Goal: Task Accomplishment & Management: Manage account settings

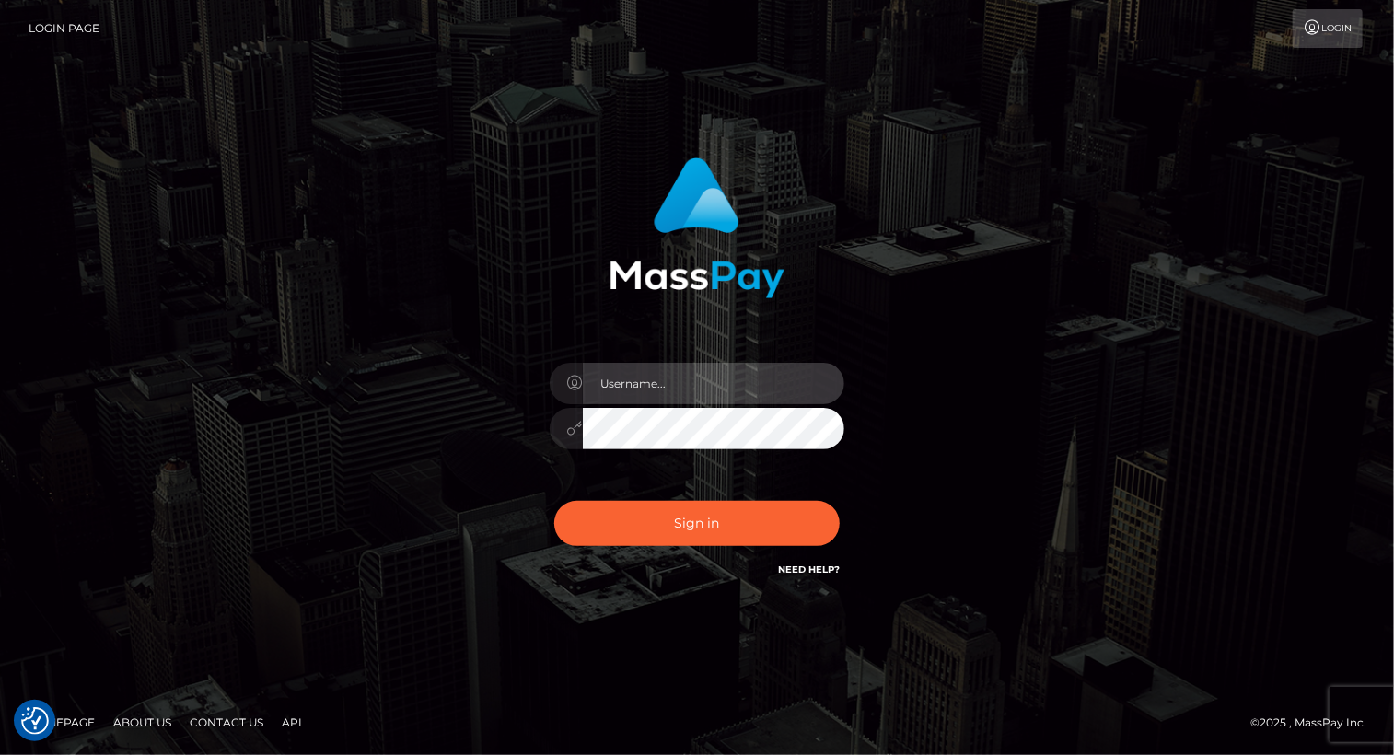
click at [669, 382] on input "text" at bounding box center [713, 383] width 261 height 41
type input "[PERSON_NAME].luminaryplay"
click at [554, 501] on button "Sign in" at bounding box center [696, 523] width 285 height 45
click at [691, 382] on input "text" at bounding box center [713, 383] width 261 height 41
type input "[PERSON_NAME].luminaryplay"
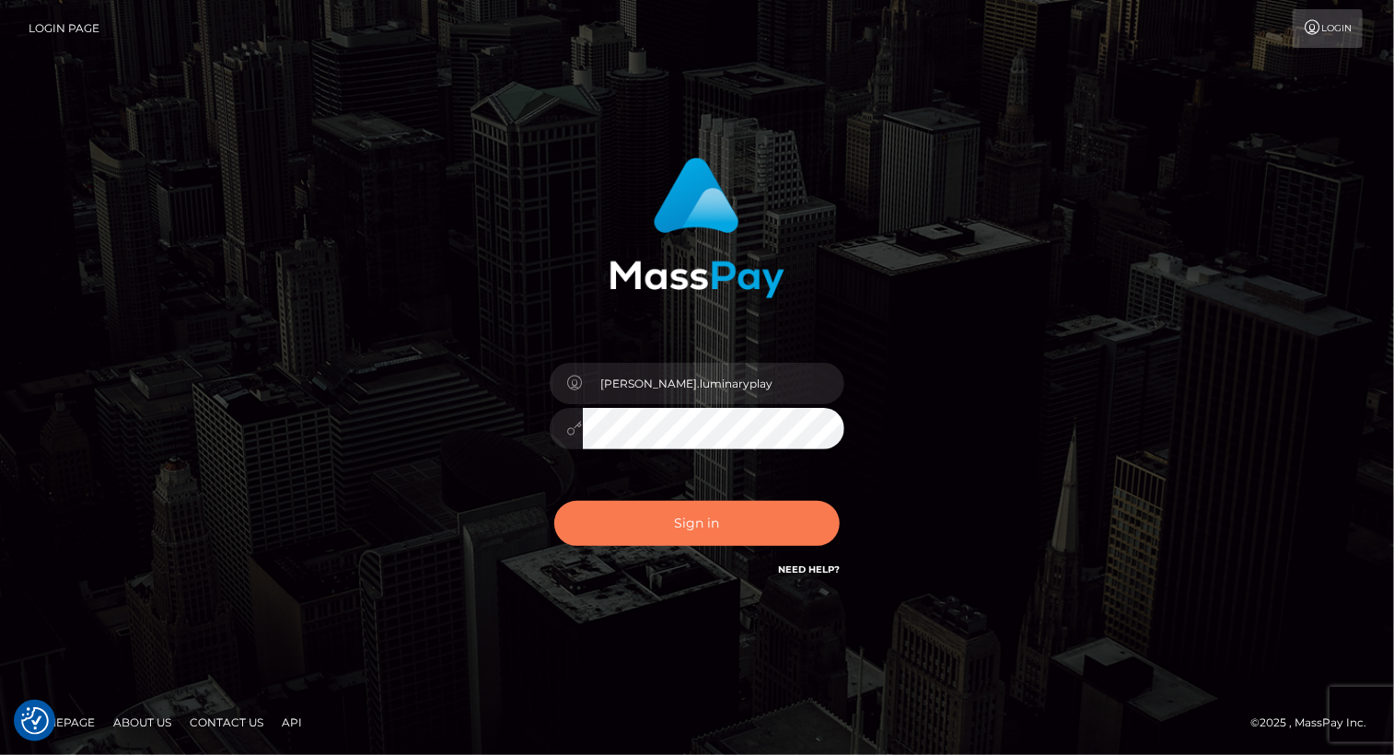
click at [689, 525] on button "Sign in" at bounding box center [696, 523] width 285 height 45
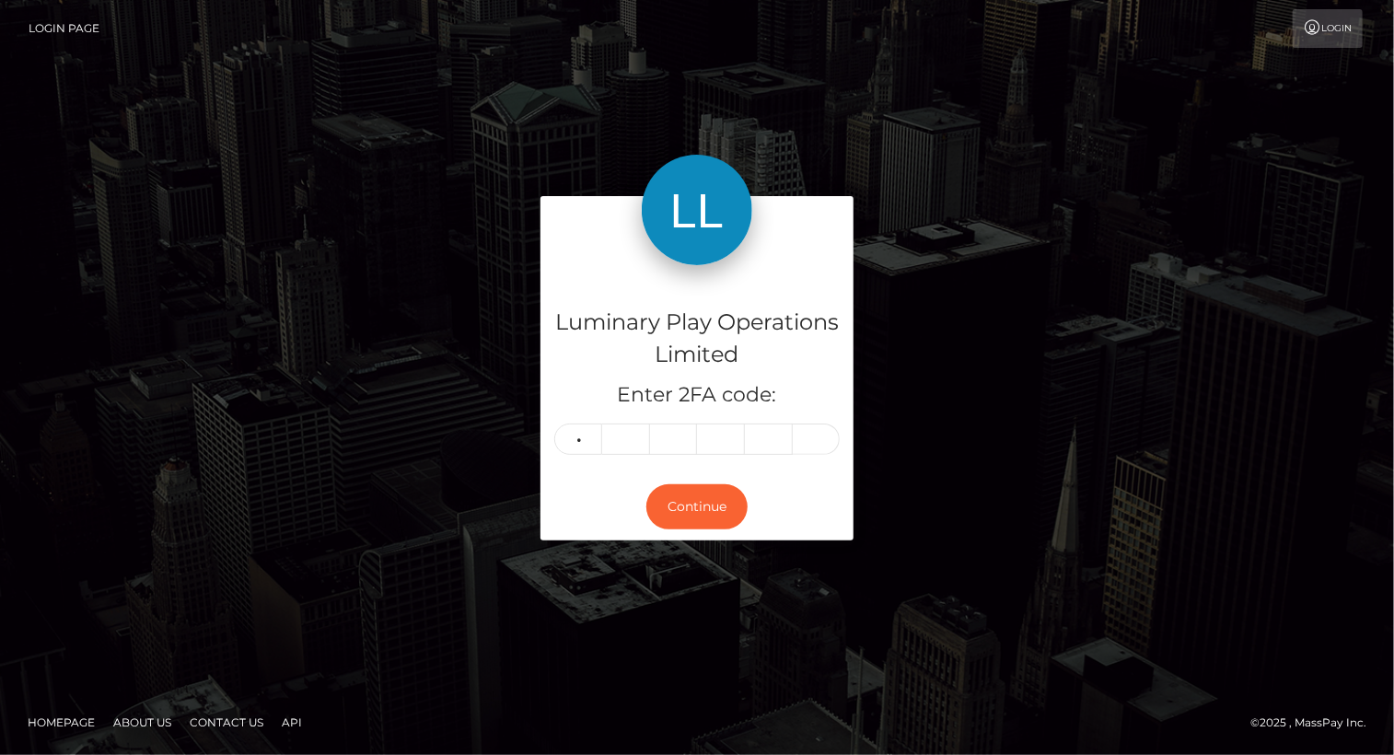
type input "2"
type input "7"
type input "9"
type input "6"
type input "4"
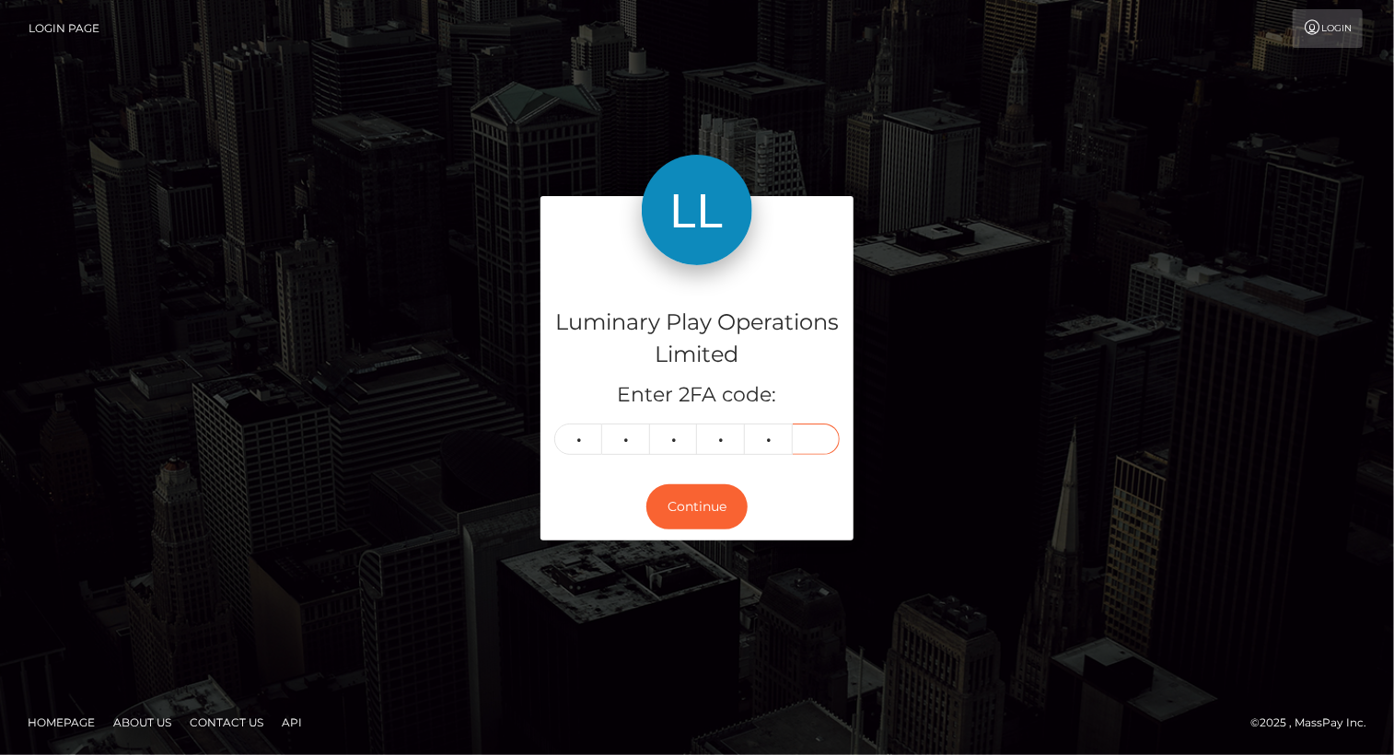
type input "9"
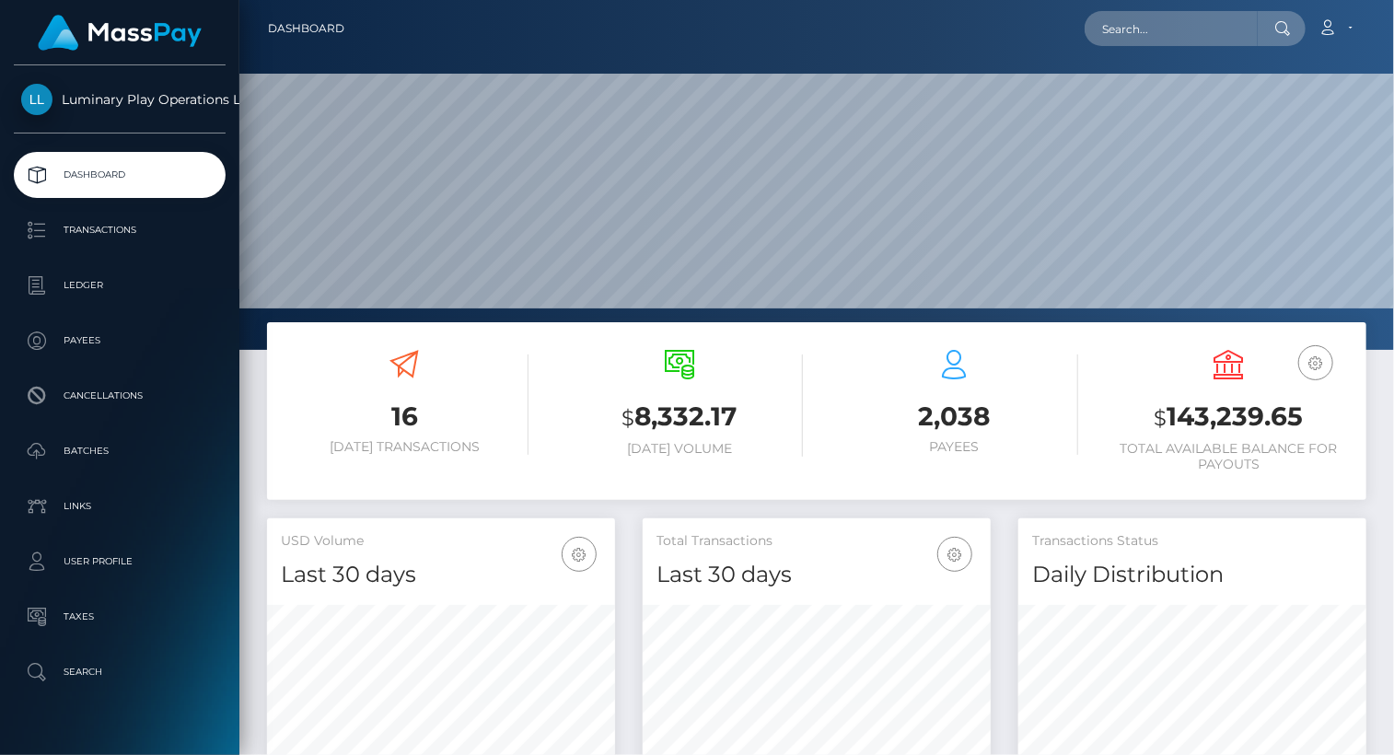
scroll to position [326, 347]
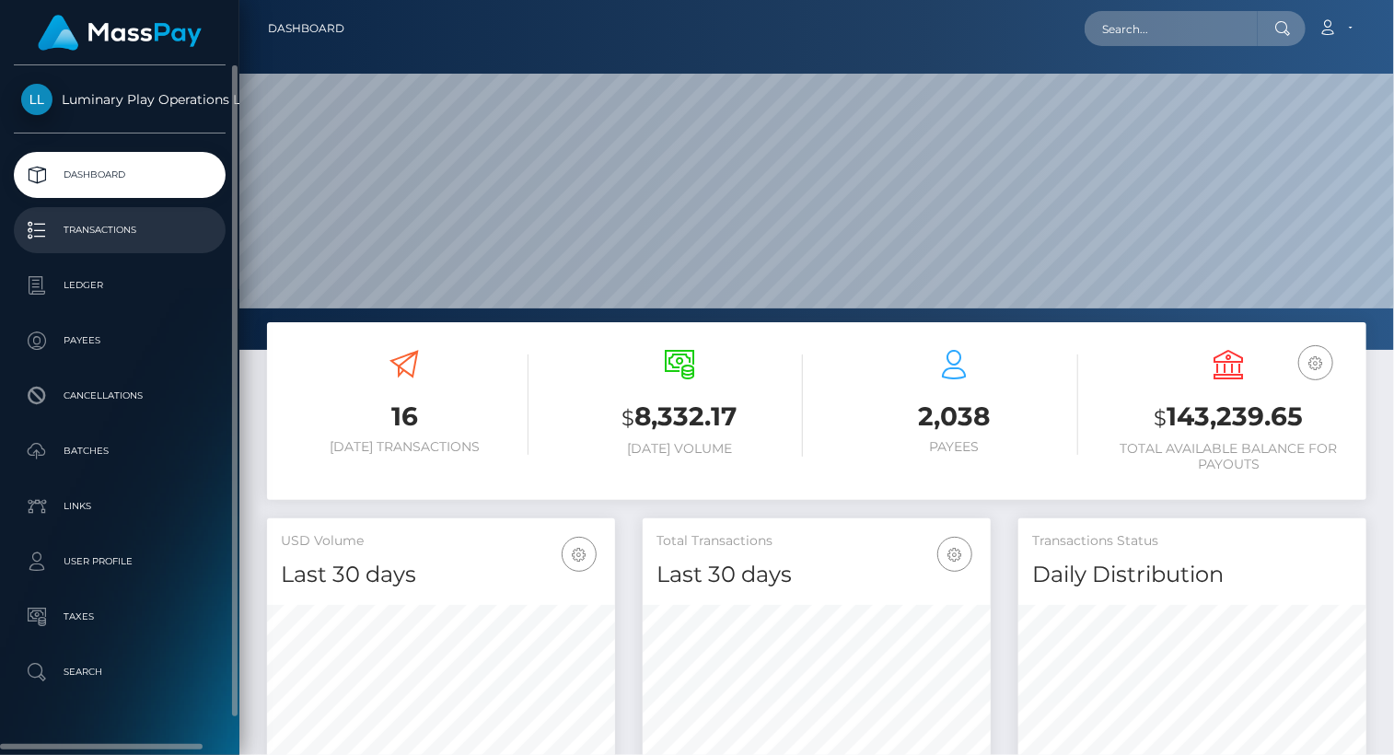
click at [107, 229] on p "Transactions" at bounding box center [119, 230] width 197 height 28
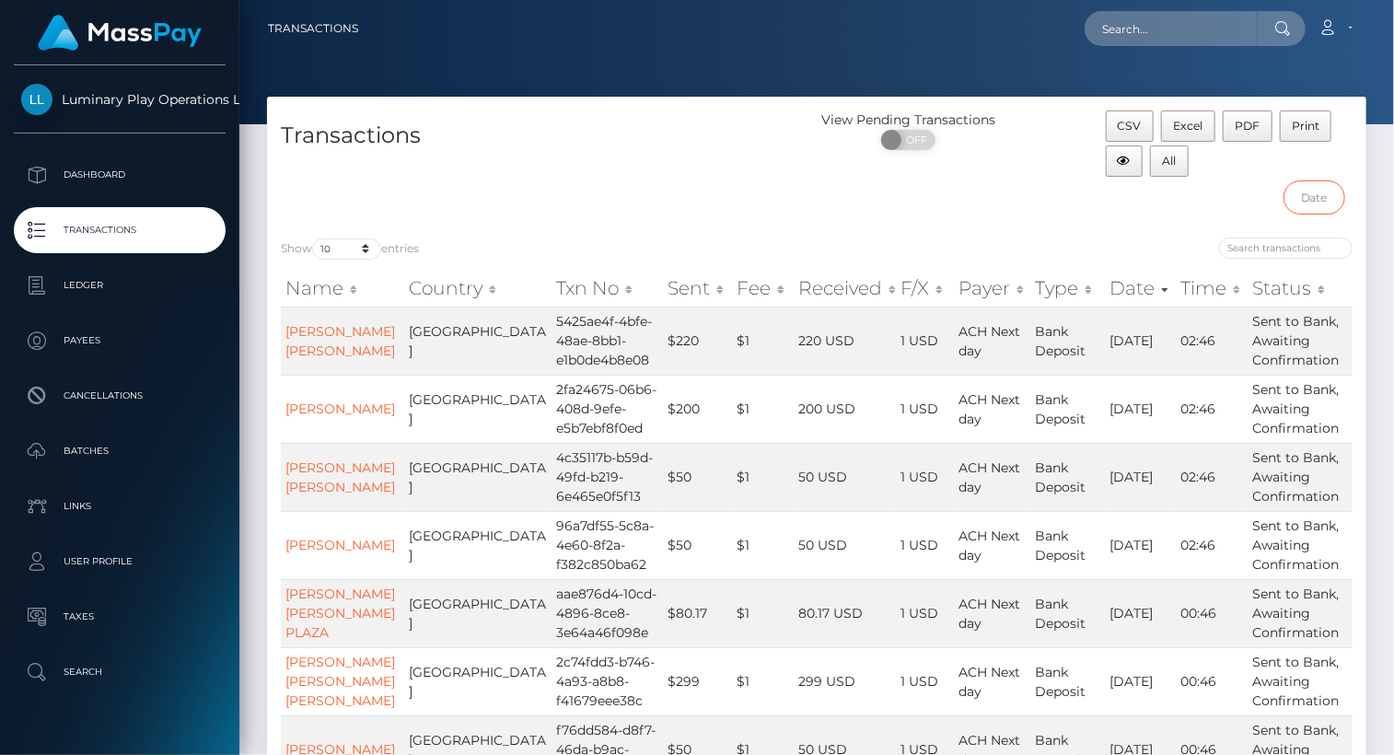
click at [1321, 199] on input "text" at bounding box center [1314, 197] width 62 height 34
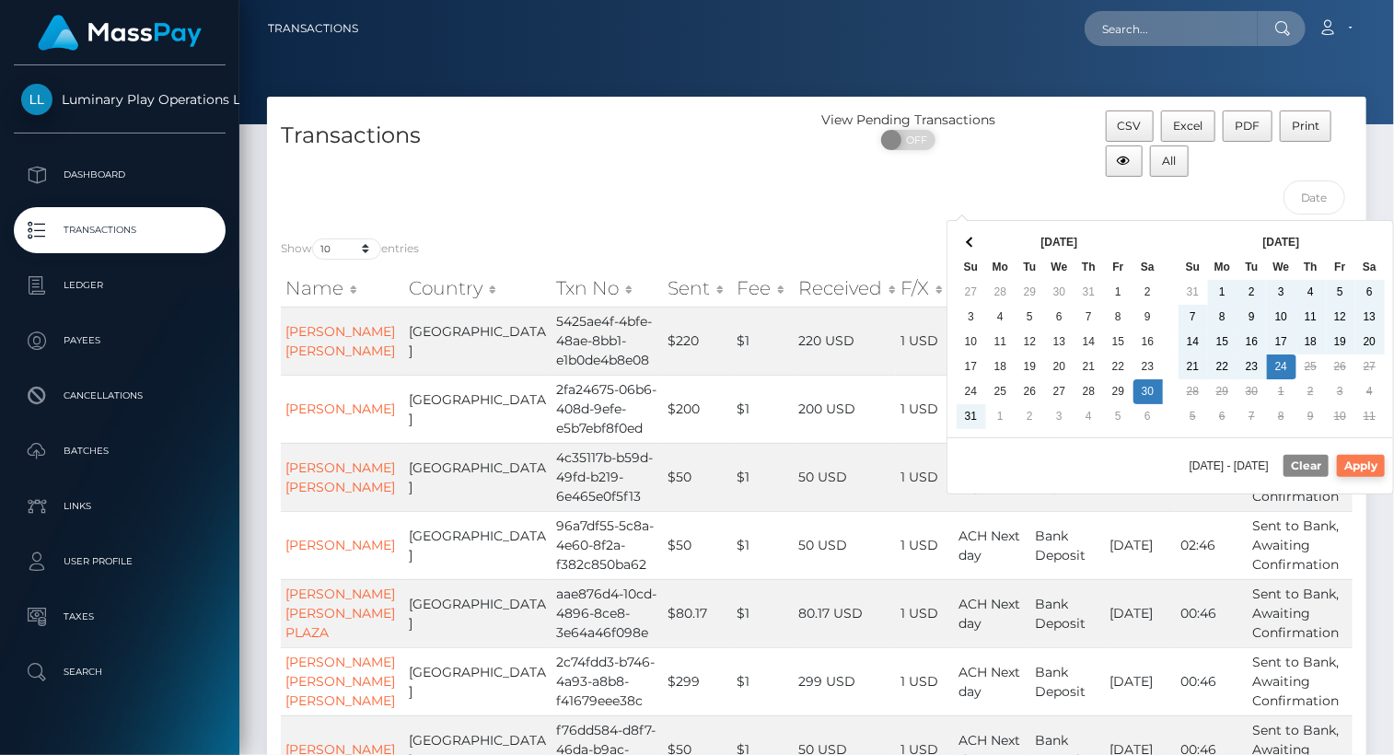
click at [1375, 461] on button "Apply" at bounding box center [1361, 466] width 48 height 22
type input "08/30/2025 - 09/24/2025"
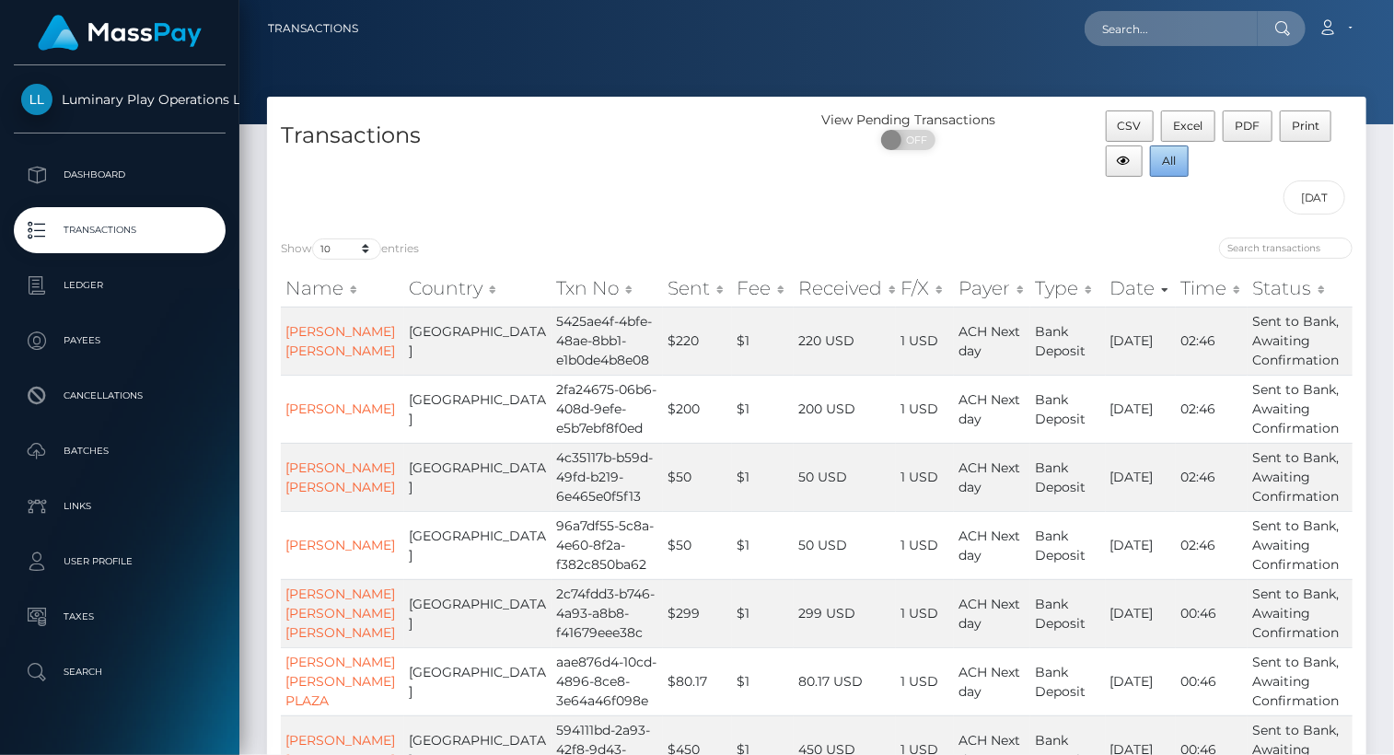
click at [1174, 158] on span "All" at bounding box center [1170, 161] width 14 height 14
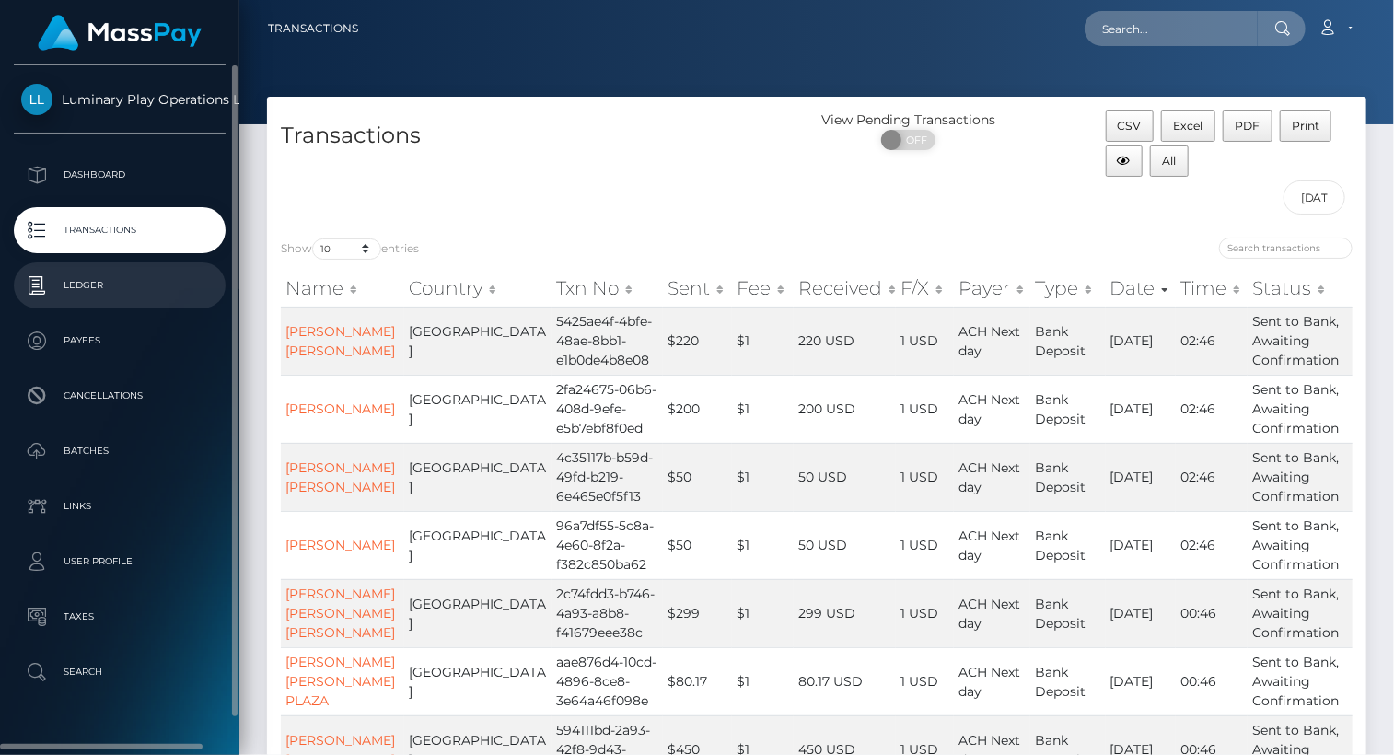
click at [120, 286] on p "Ledger" at bounding box center [119, 286] width 197 height 28
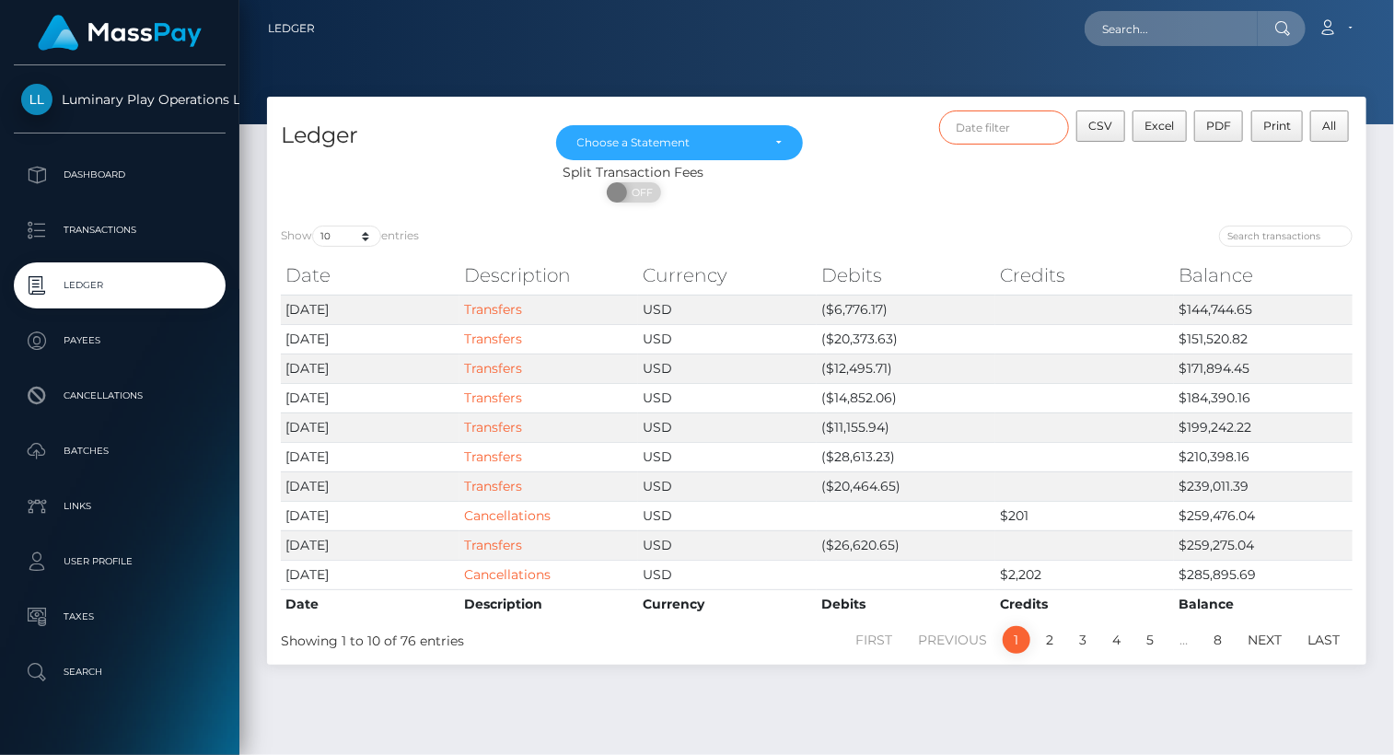
click at [1025, 129] on input "text" at bounding box center [1004, 127] width 131 height 34
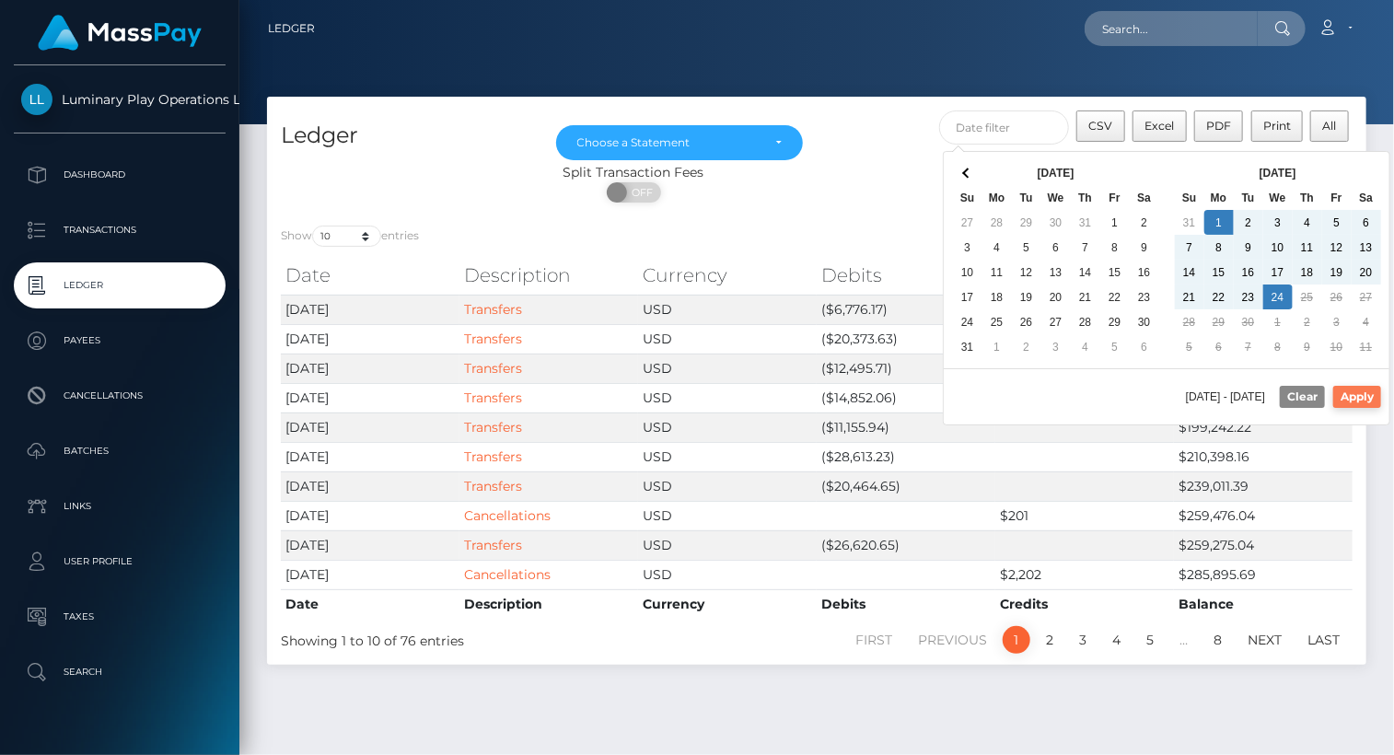
click at [1364, 392] on button "Apply" at bounding box center [1357, 397] width 48 height 22
type input "[DATE] - [DATE]"
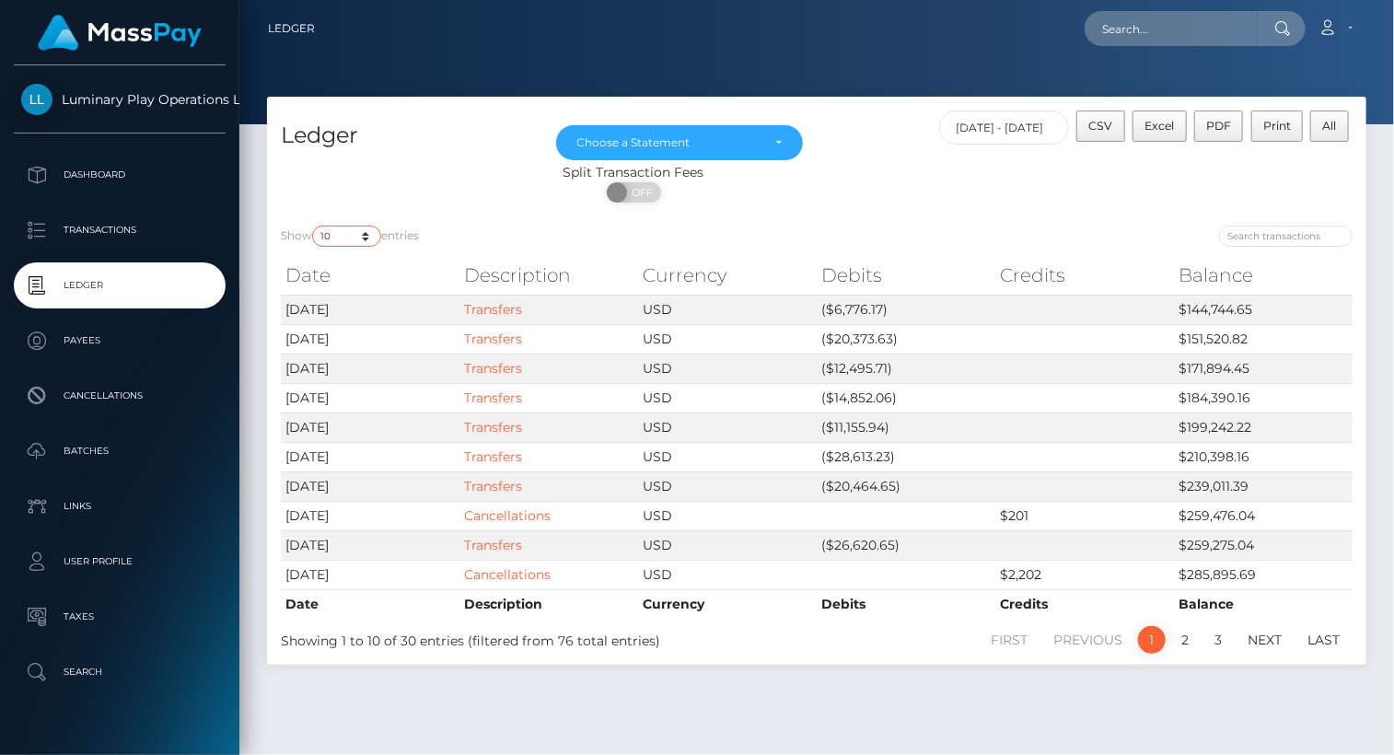
click at [327, 237] on select "10 25 50 100 250" at bounding box center [346, 236] width 69 height 21
select select "100"
click at [314, 226] on select "10 25 50 100 250" at bounding box center [346, 236] width 69 height 21
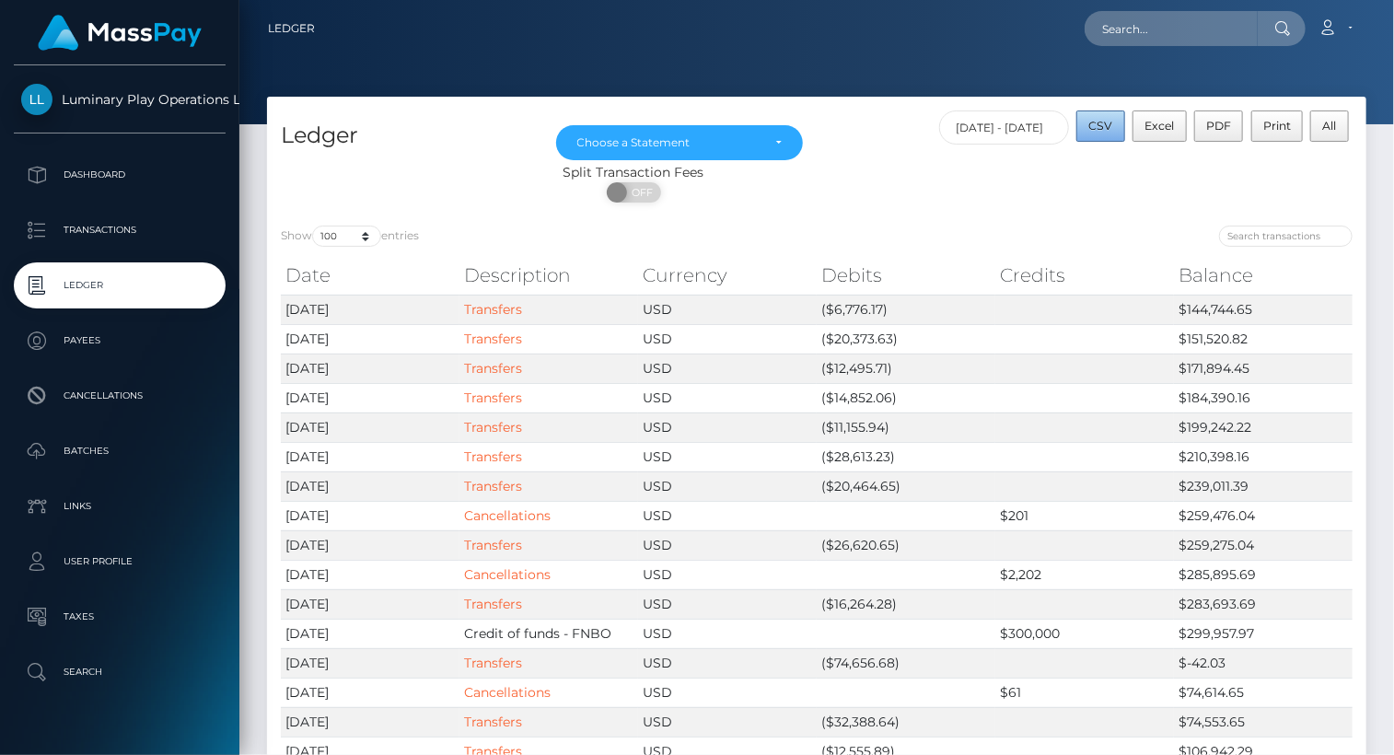
click at [1103, 126] on span "CSV" at bounding box center [1101, 126] width 24 height 14
click at [775, 141] on div "Choose a Statement" at bounding box center [679, 142] width 205 height 15
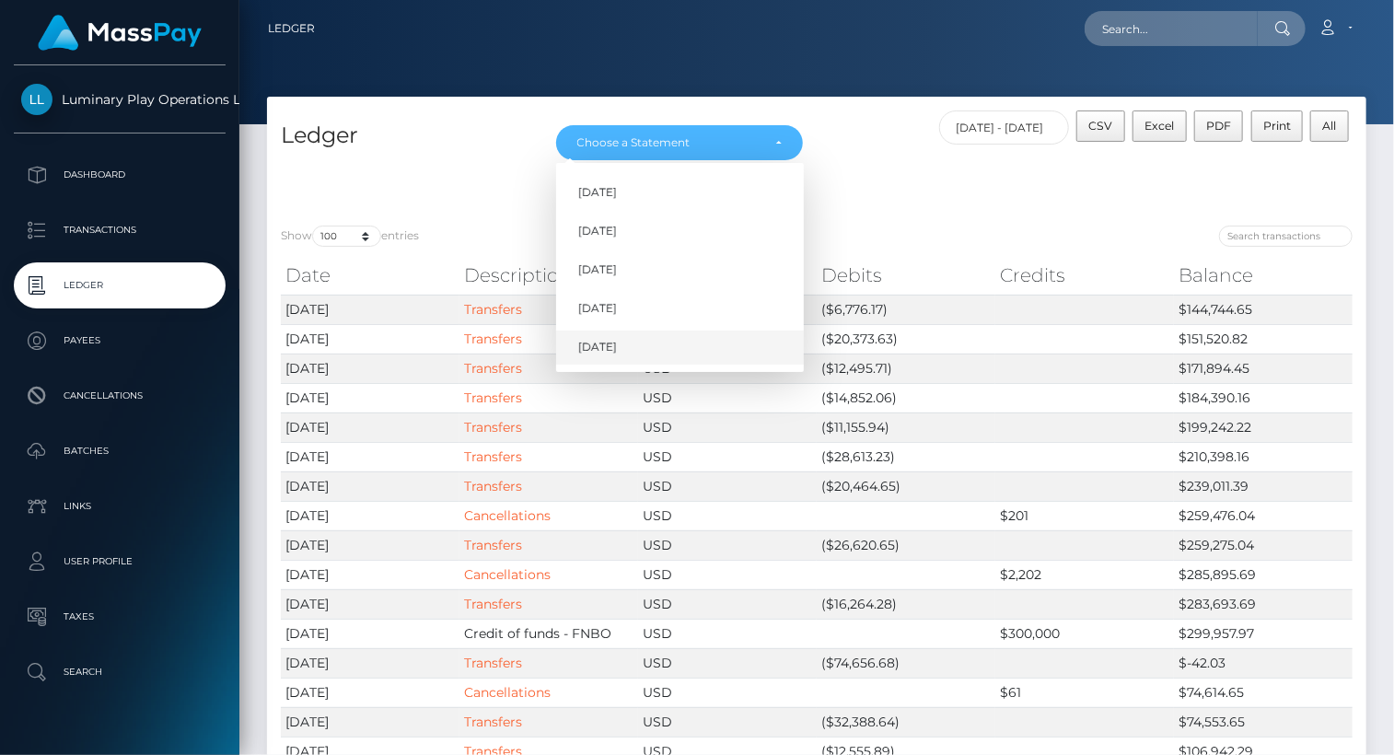
click at [617, 342] on span "[DATE]" at bounding box center [597, 348] width 39 height 17
select select "[DATE]"
